Goal: Transaction & Acquisition: Register for event/course

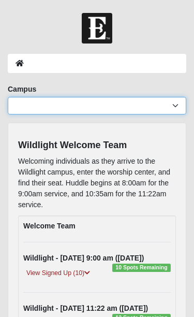
click at [176, 113] on select "Arlington Baymeadows Eleven22 Online Fleming Island Jesup Mandarin North Jax Or…" at bounding box center [97, 106] width 179 height 18
select select "17"
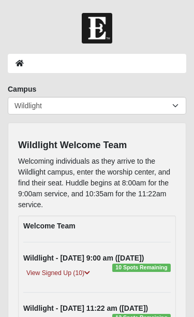
click at [87, 274] on icon at bounding box center [87, 273] width 6 height 6
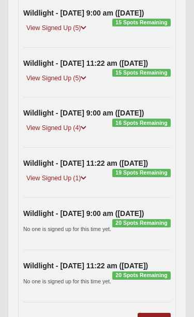
scroll to position [660, 0]
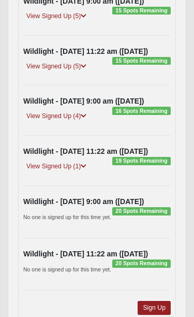
click at [159, 309] on link "Sign Up" at bounding box center [154, 308] width 33 height 14
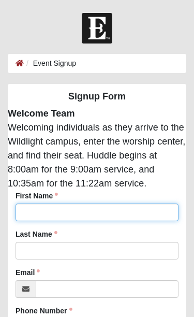
click at [109, 217] on input "First Name" at bounding box center [97, 212] width 163 height 18
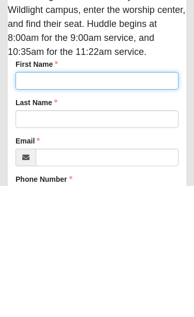
type input "Mark"
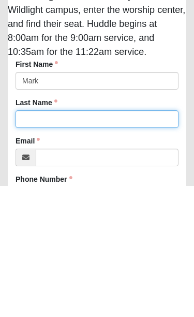
type input "Seversky"
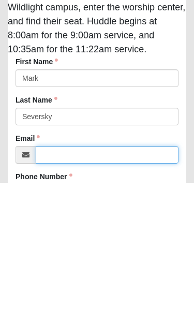
type input "[EMAIL_ADDRESS][DOMAIN_NAME]"
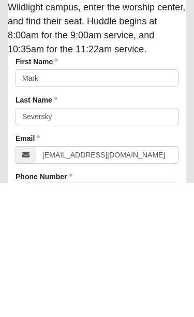
scroll to position [2, 0]
type input "[PHONE_NUMBER]"
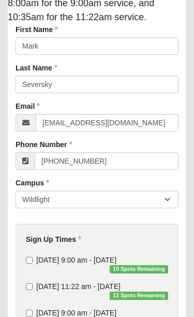
scroll to position [167, 0]
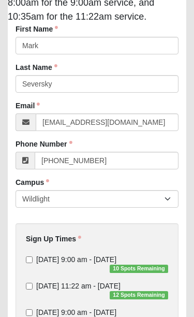
click at [30, 258] on input "[DATE] 9:00 am - [DATE] 10 Spots Remaining" at bounding box center [29, 259] width 7 height 7
checkbox input "true"
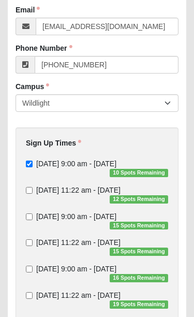
scroll to position [282, 0]
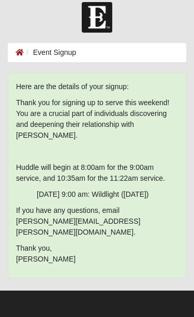
scroll to position [0, 0]
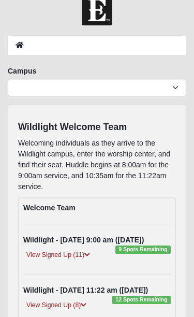
scroll to position [21, 0]
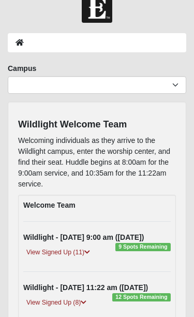
click at [53, 252] on link "View Signed Up (11)" at bounding box center [58, 252] width 70 height 11
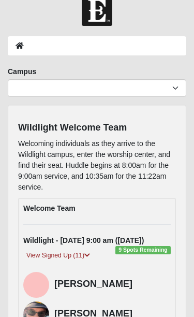
scroll to position [0, 0]
